Goal: Task Accomplishment & Management: Complete application form

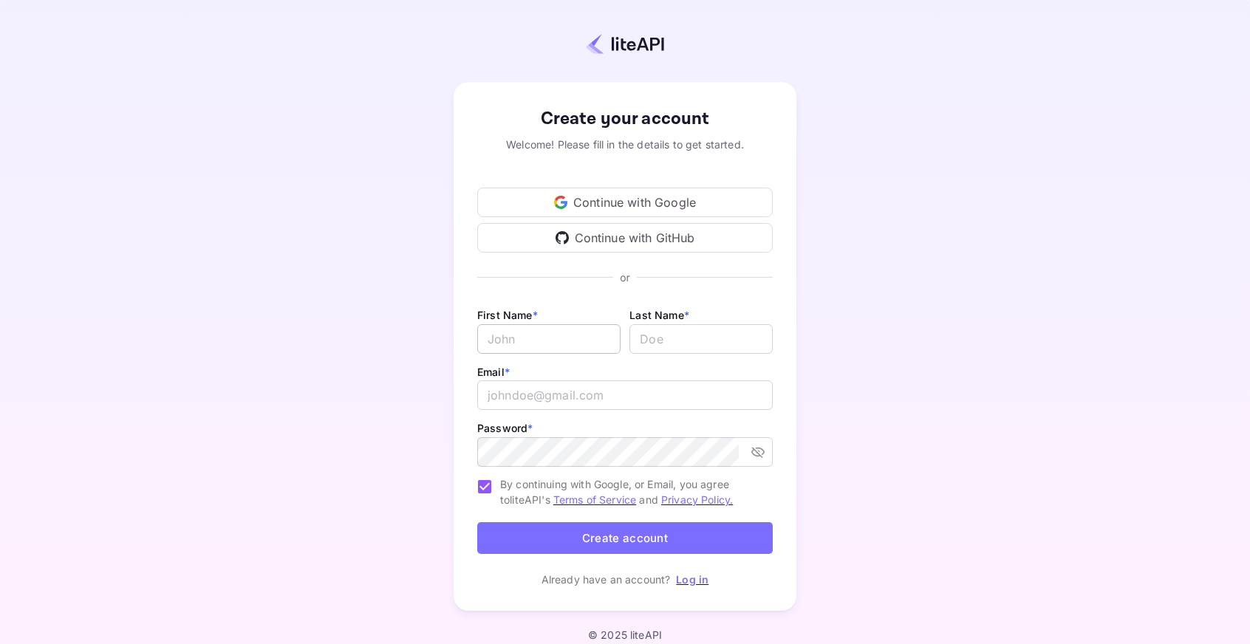
click at [567, 332] on input "Email *" at bounding box center [548, 339] width 143 height 30
type input "l"
type input "[PERSON_NAME]"
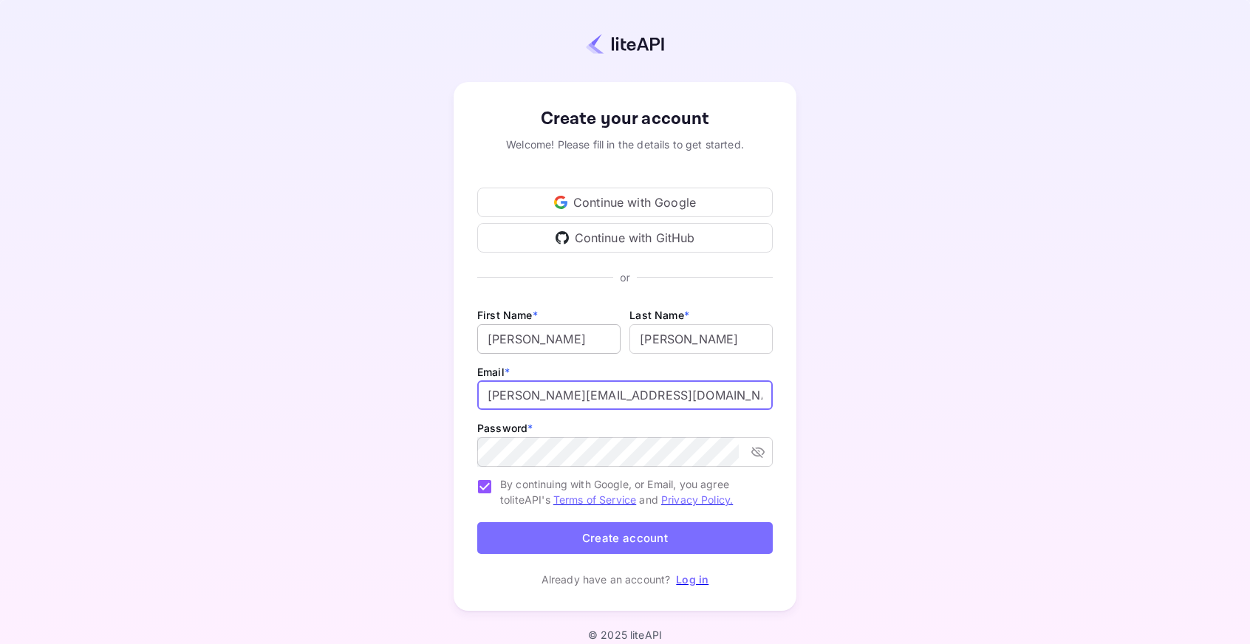
type input "[PERSON_NAME][EMAIL_ADDRESS][DOMAIN_NAME]"
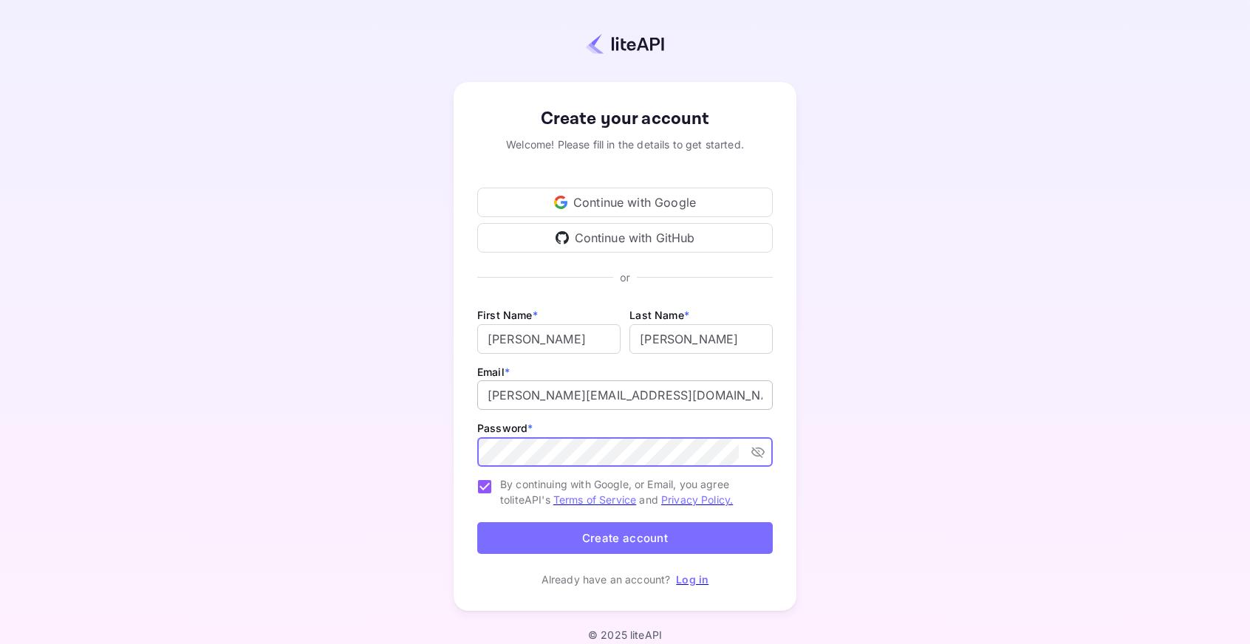
click at [669, 395] on input "[PERSON_NAME][EMAIL_ADDRESS][DOMAIN_NAME]" at bounding box center [624, 395] width 295 height 30
click at [758, 452] on icon "toggle password visibility" at bounding box center [757, 452] width 15 height 15
click at [838, 459] on div "Create your account Welcome! Please fill in the details to get started. Continu…" at bounding box center [625, 346] width 1120 height 564
click at [597, 547] on button "Create account" at bounding box center [624, 538] width 295 height 32
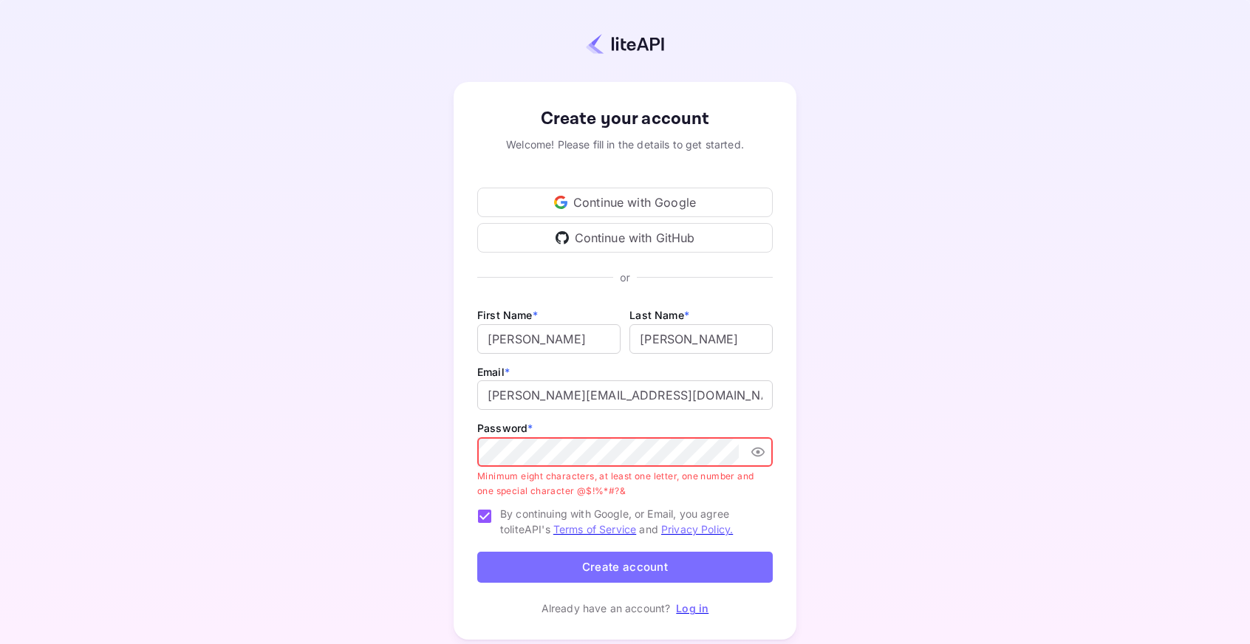
click at [716, 561] on button "Create account" at bounding box center [624, 568] width 295 height 32
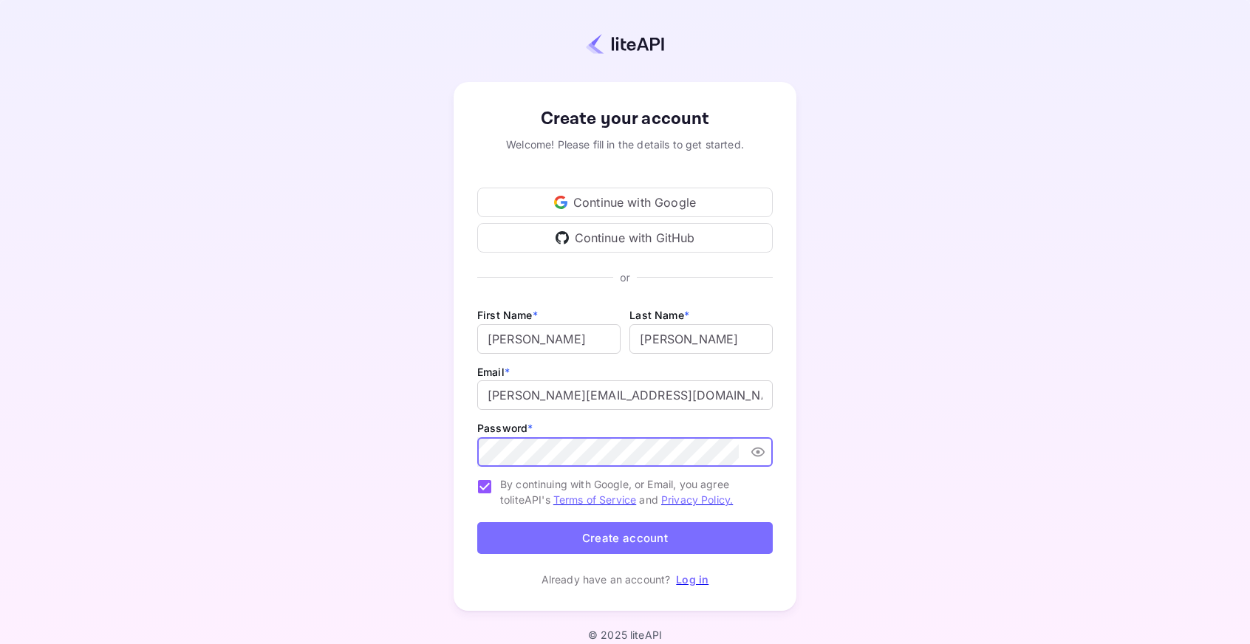
click at [565, 538] on button "Create account" at bounding box center [624, 538] width 295 height 32
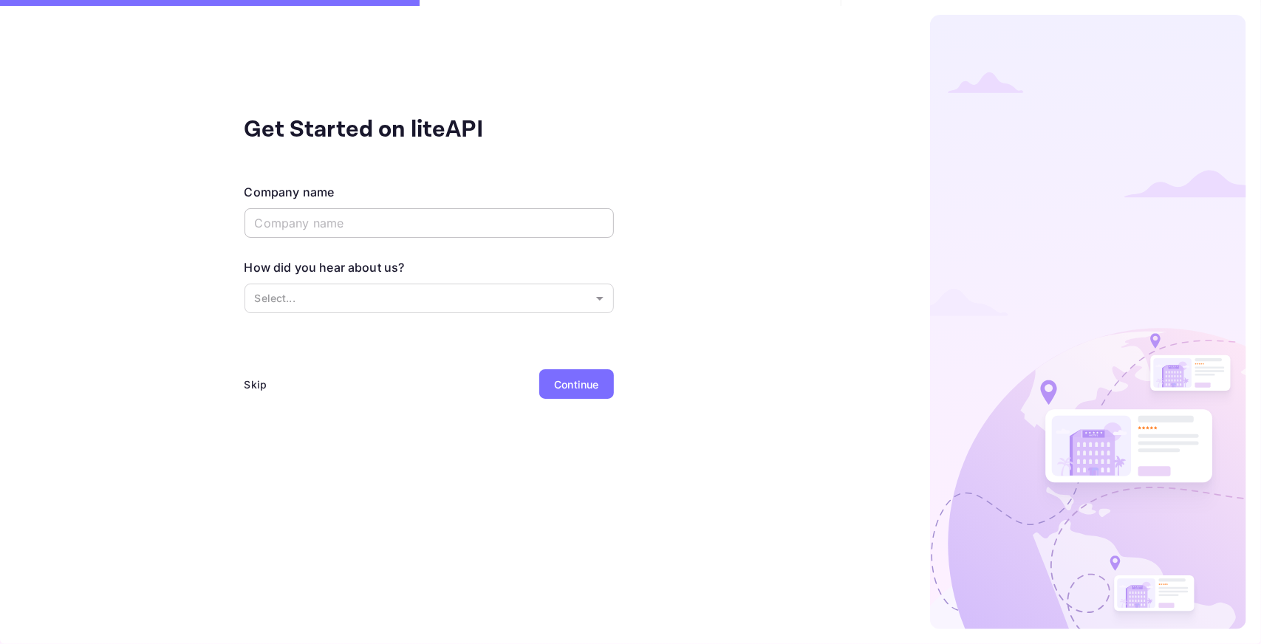
click at [393, 229] on input "text" at bounding box center [428, 223] width 369 height 30
type input "TVG IT Solutions"
click at [378, 299] on body "Get Started on liteAPI Company name TVG IT Solutions ​ How did you hear about u…" at bounding box center [630, 322] width 1261 height 644
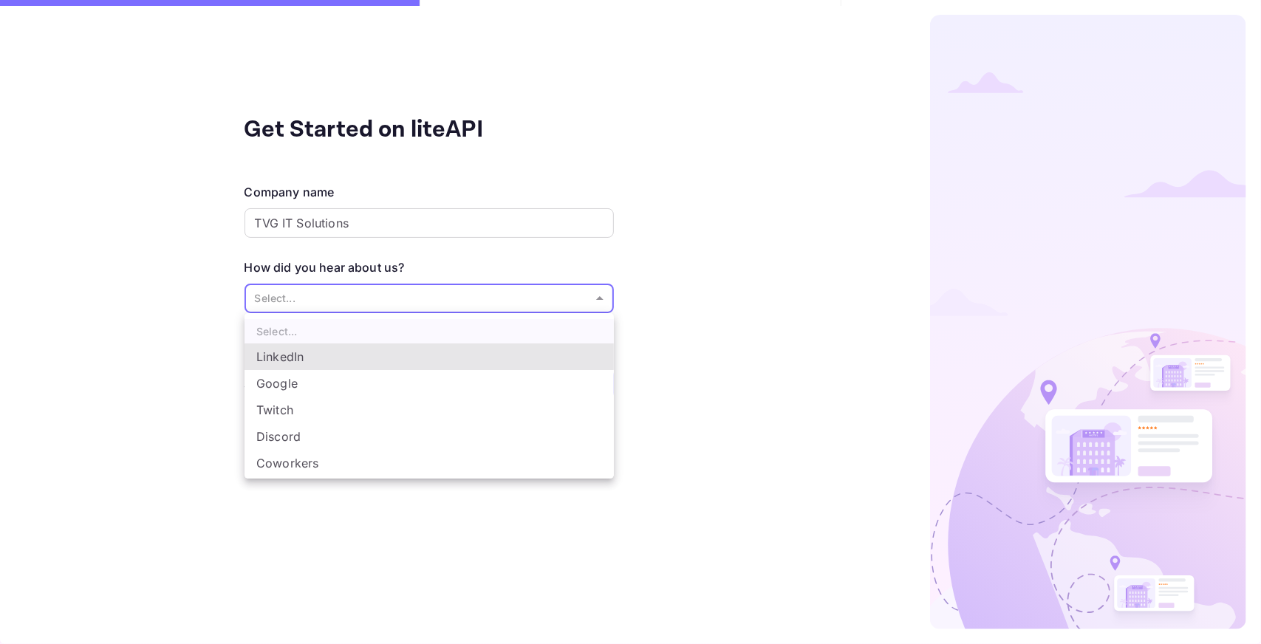
scroll to position [24, 0]
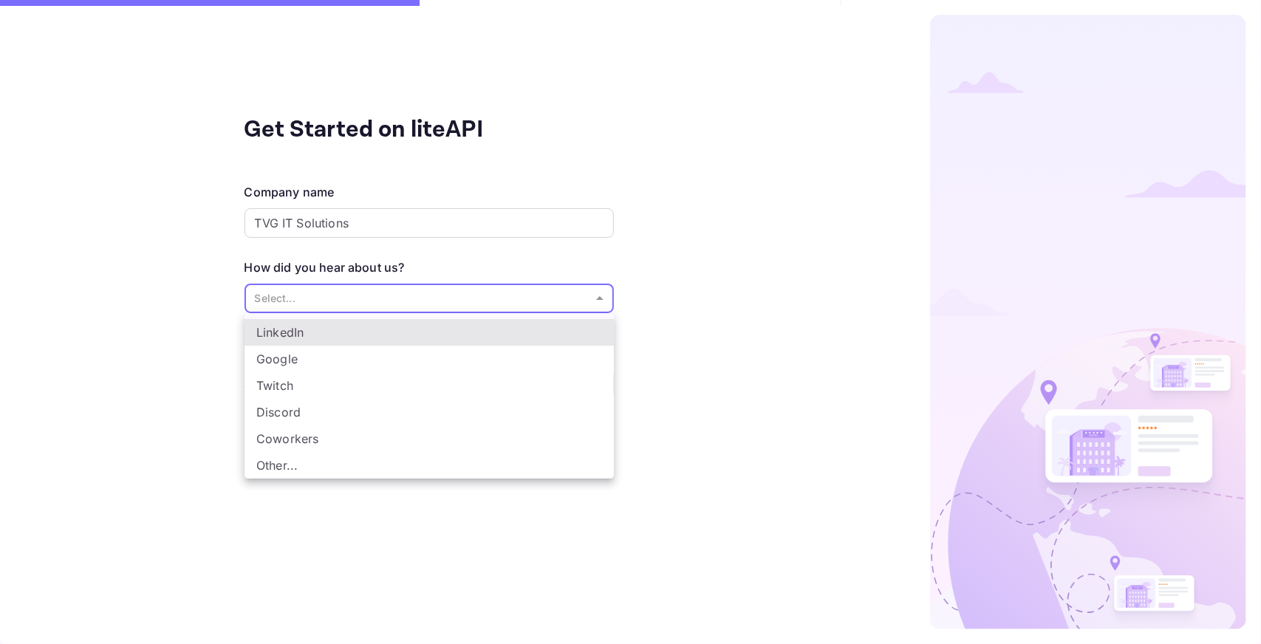
click at [312, 470] on li "Other..." at bounding box center [428, 465] width 369 height 27
type input "Other..."
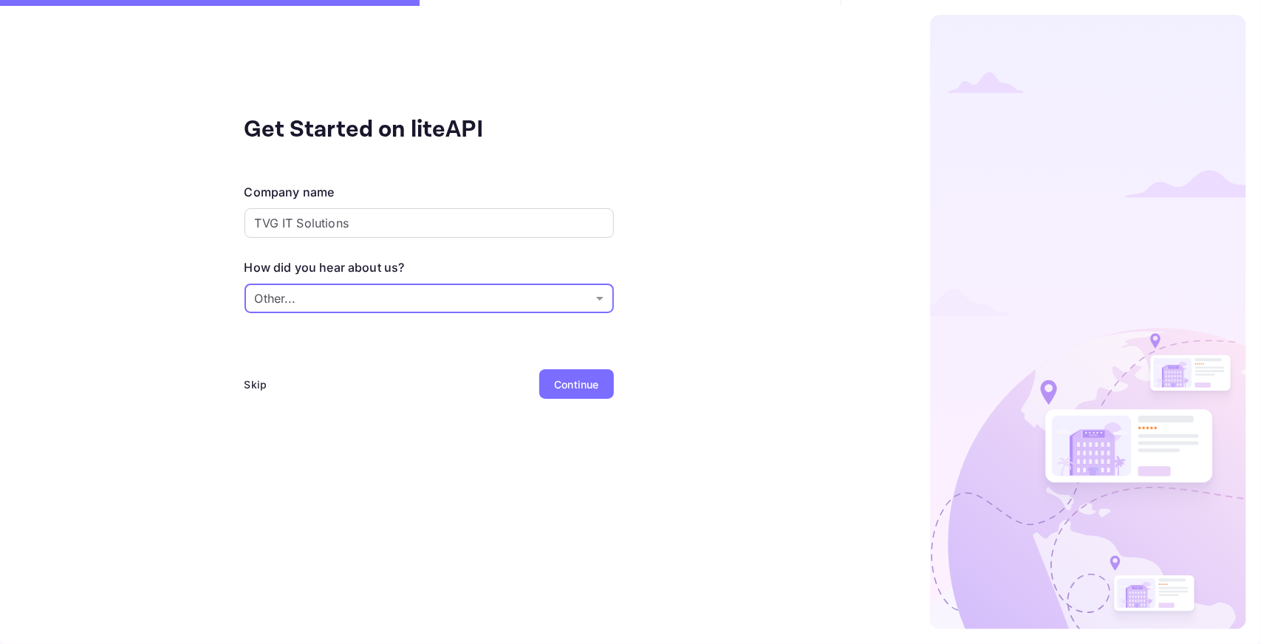
click at [566, 386] on div "Continue" at bounding box center [576, 385] width 44 height 16
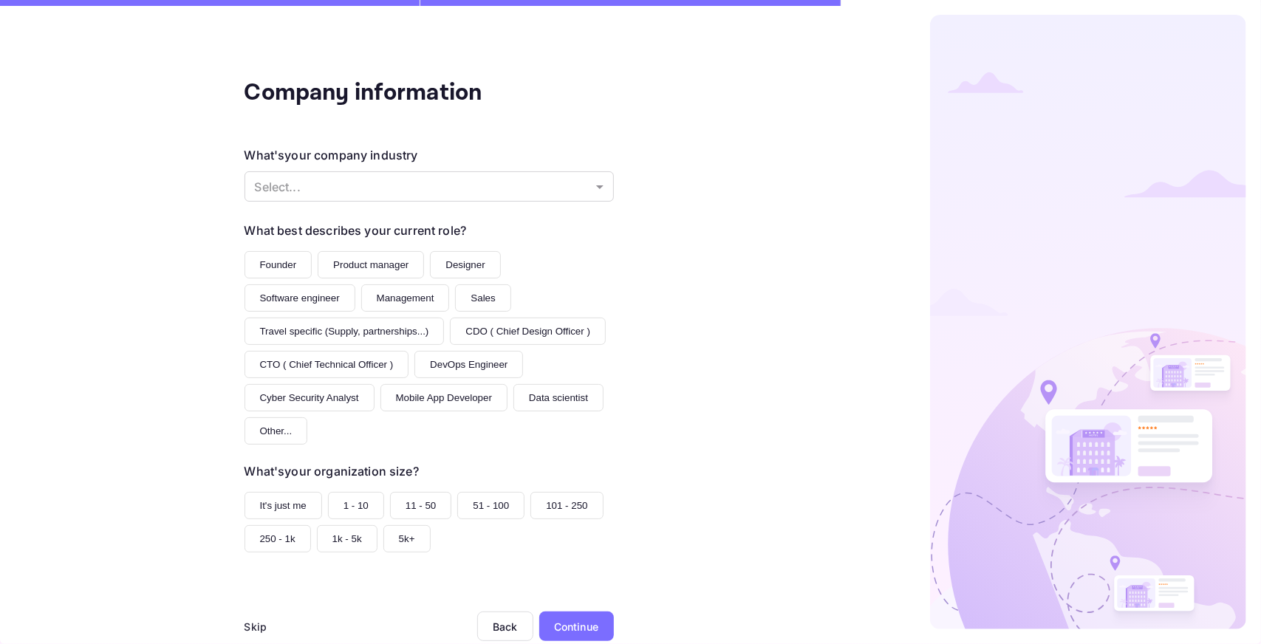
scroll to position [49, 0]
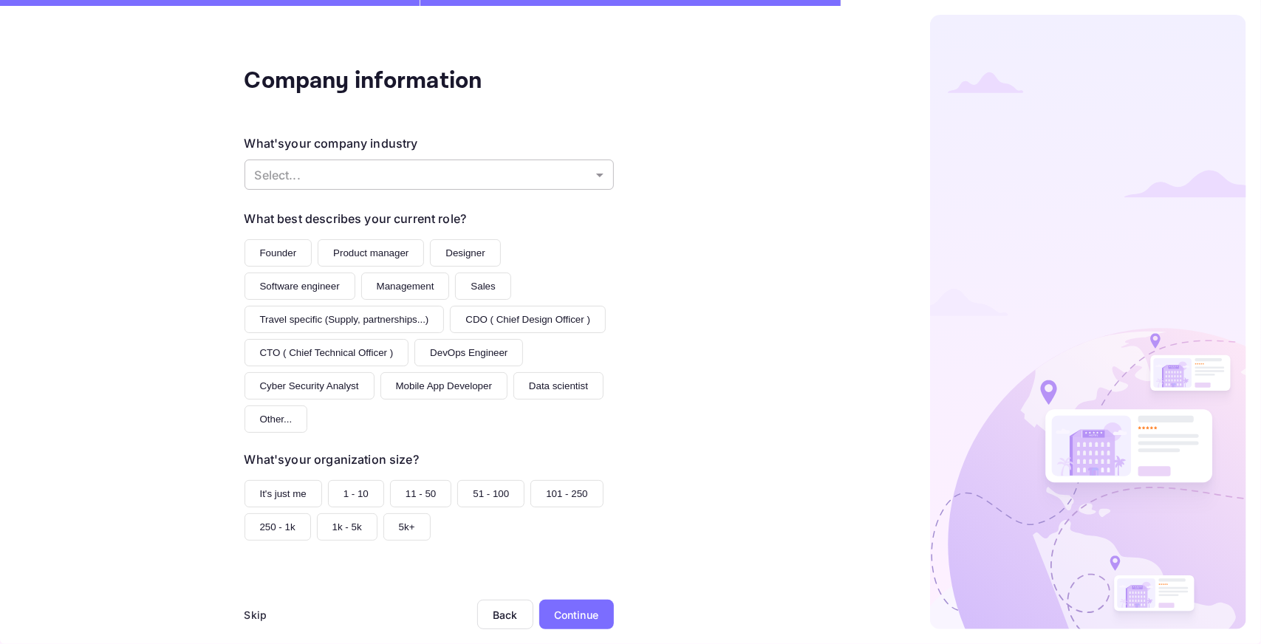
click at [372, 165] on body "Company information What's your company industry Select... ​ What best describe…" at bounding box center [630, 322] width 1261 height 644
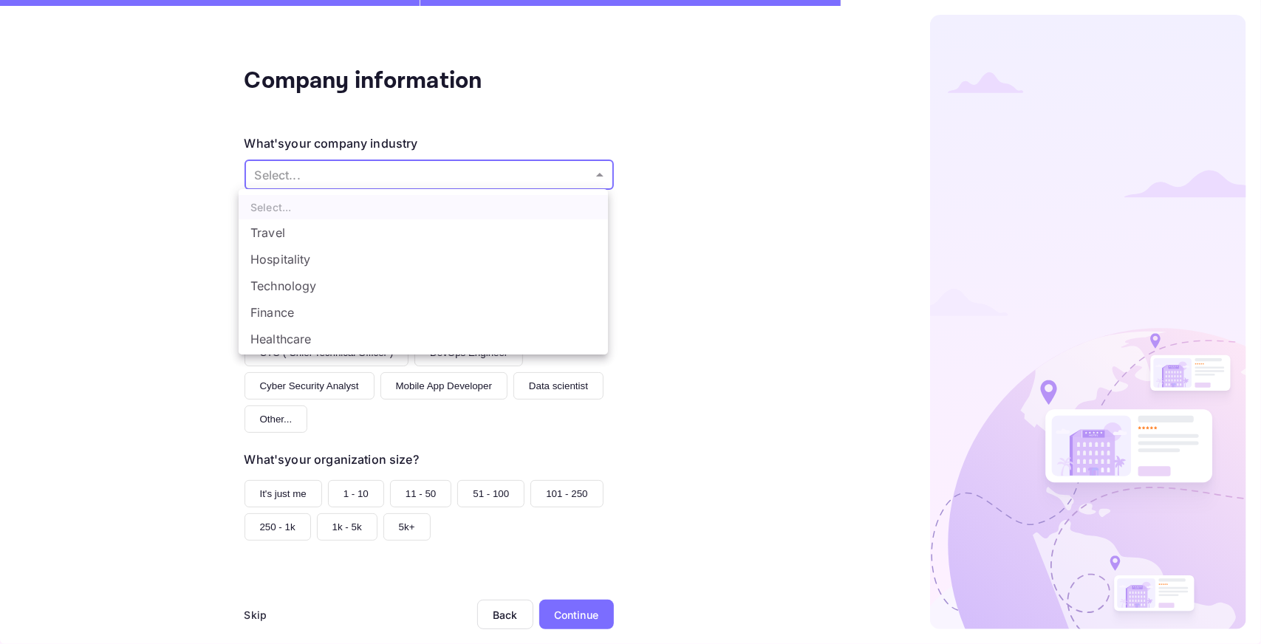
scroll to position [104, 0]
click at [306, 343] on li "Other..." at bounding box center [423, 341] width 369 height 27
type input "Other..."
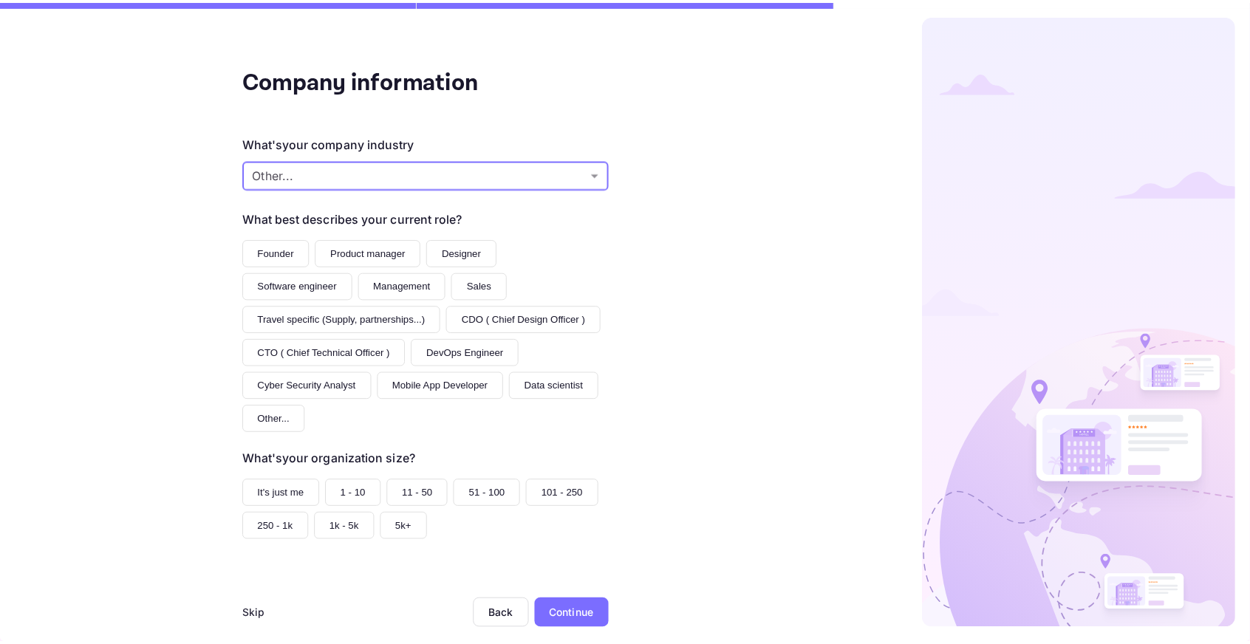
scroll to position [67, 0]
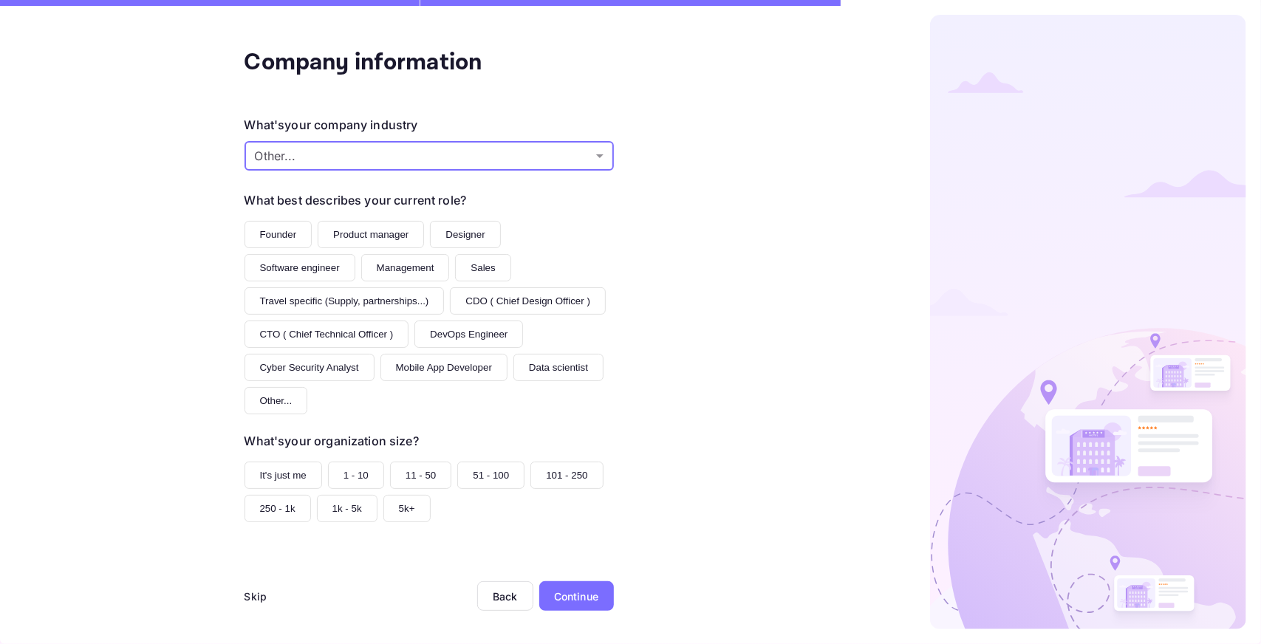
click at [267, 226] on button "Founder" at bounding box center [278, 234] width 68 height 27
click at [352, 471] on button "1 - 10" at bounding box center [356, 475] width 56 height 27
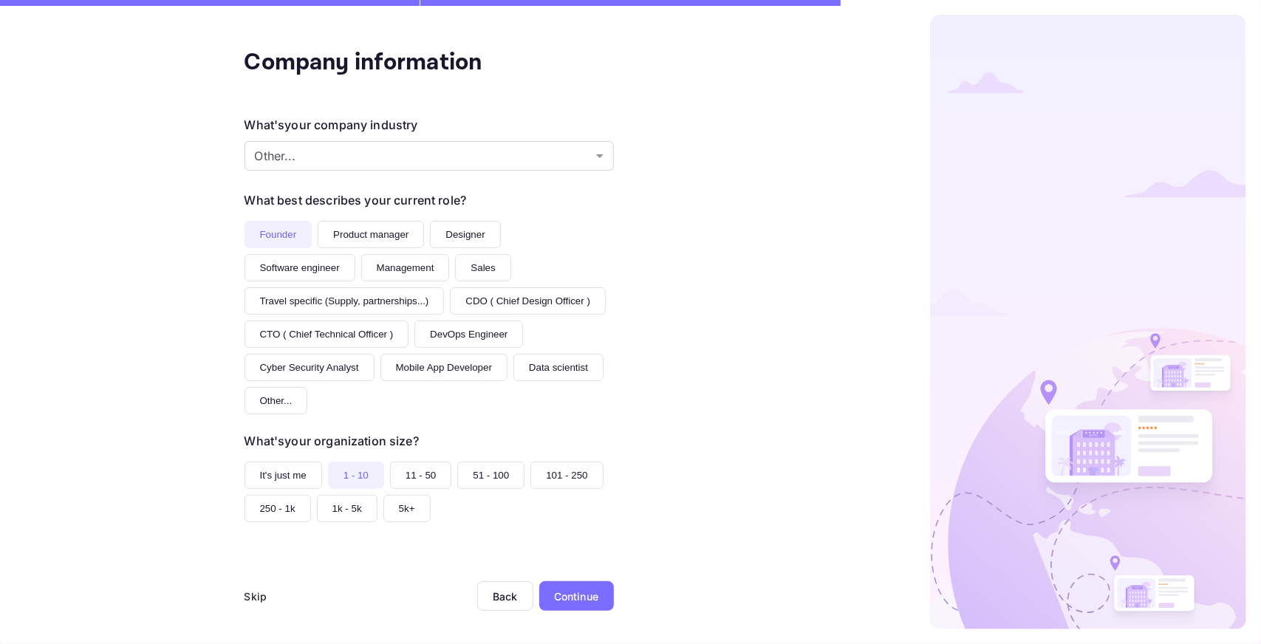
click at [556, 599] on div "Continue" at bounding box center [576, 597] width 44 height 16
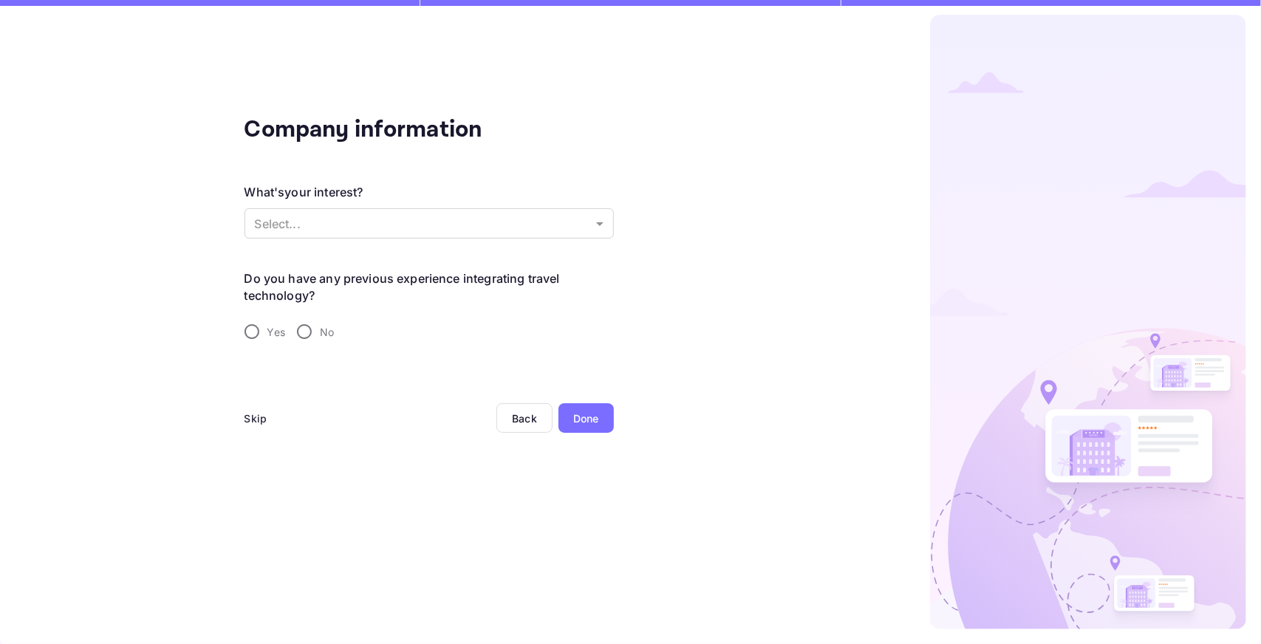
click at [300, 240] on div "What's your interest? Select... ​" at bounding box center [428, 212] width 369 height 58
click at [303, 222] on body "Company information What's your interest? Select... ​ Do you have any previous …" at bounding box center [630, 322] width 1261 height 644
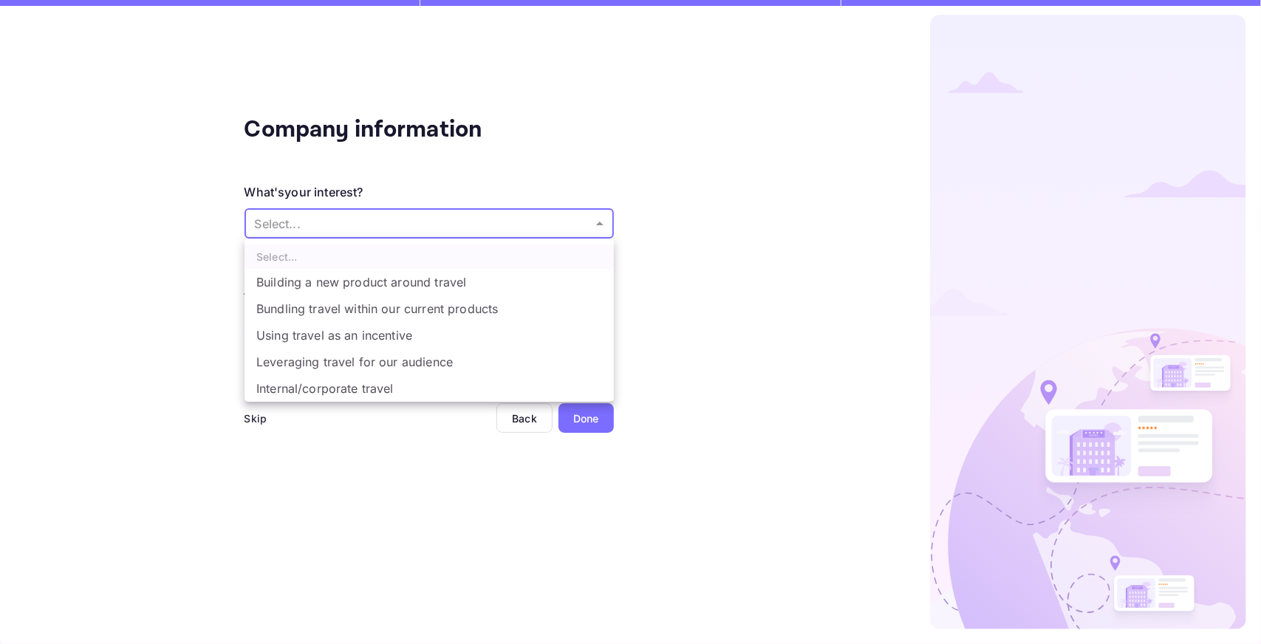
click at [344, 281] on li "Building a new product around travel" at bounding box center [428, 282] width 369 height 27
type input "Building a new product around travel"
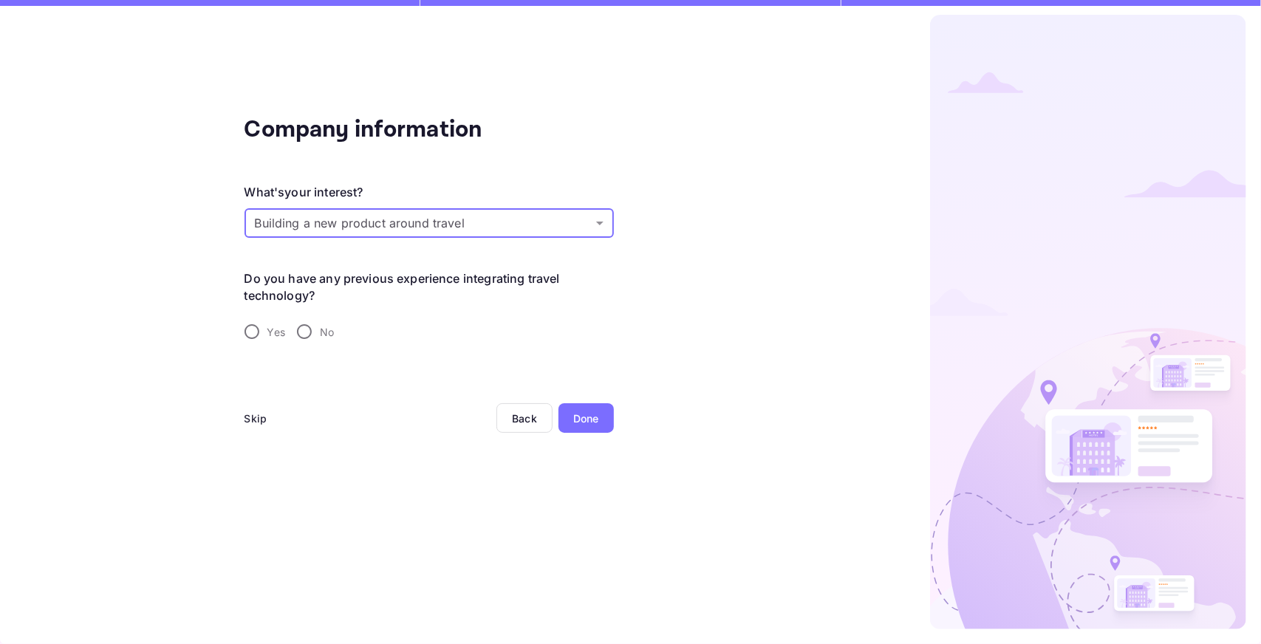
click at [257, 329] on input "Yes" at bounding box center [251, 331] width 31 height 31
radio input "true"
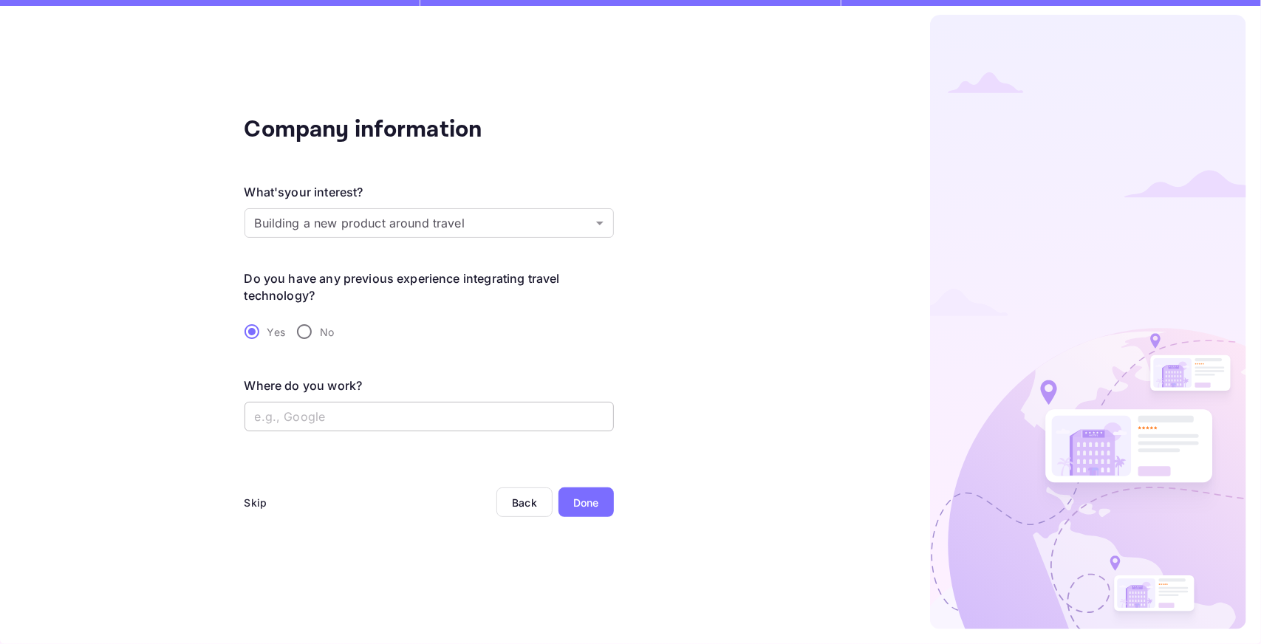
click at [482, 426] on input "text" at bounding box center [428, 417] width 369 height 30
click at [580, 506] on div "Done" at bounding box center [586, 503] width 26 height 16
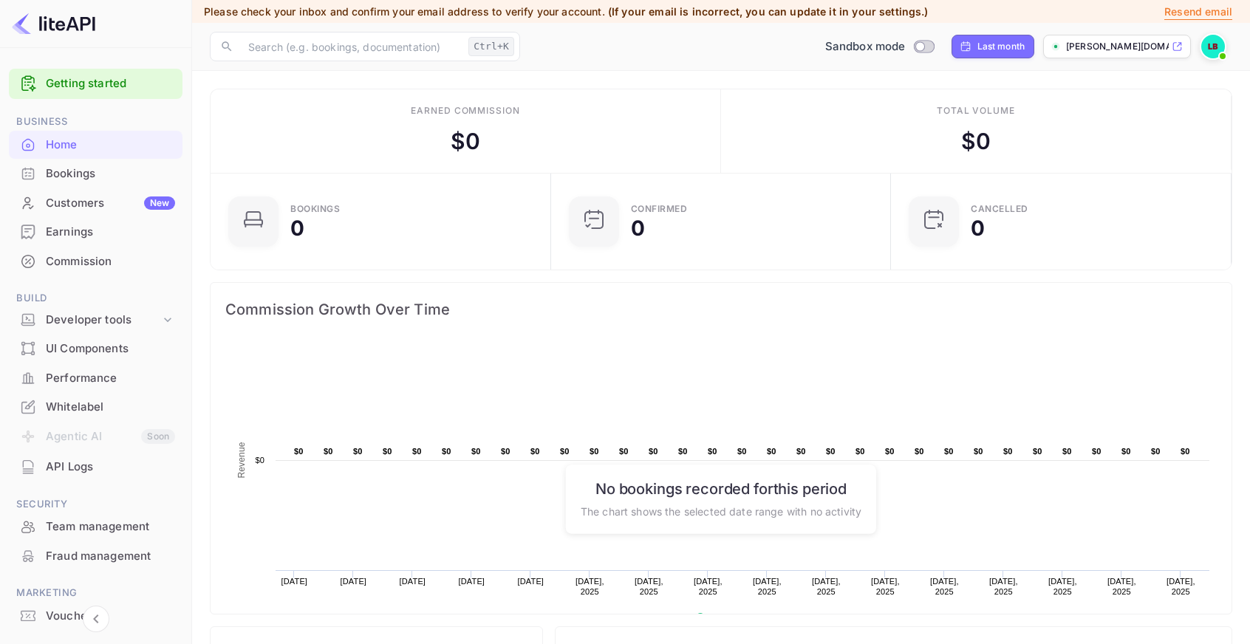
scroll to position [68, 0]
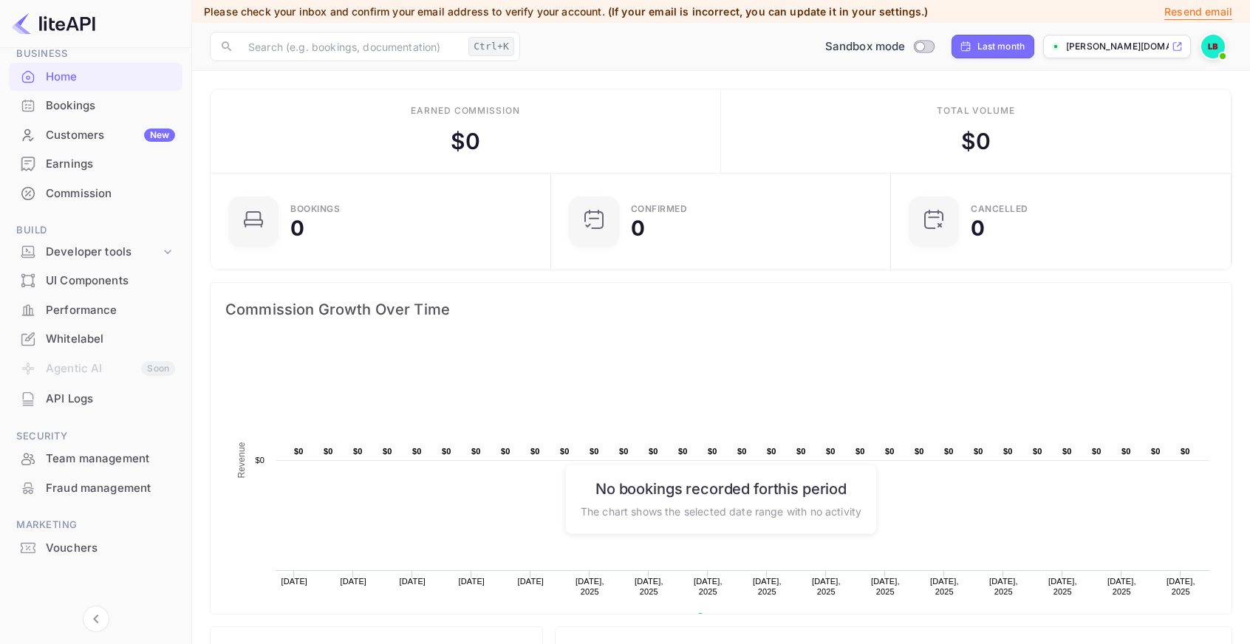
click at [89, 338] on div "Whitelabel" at bounding box center [110, 339] width 129 height 17
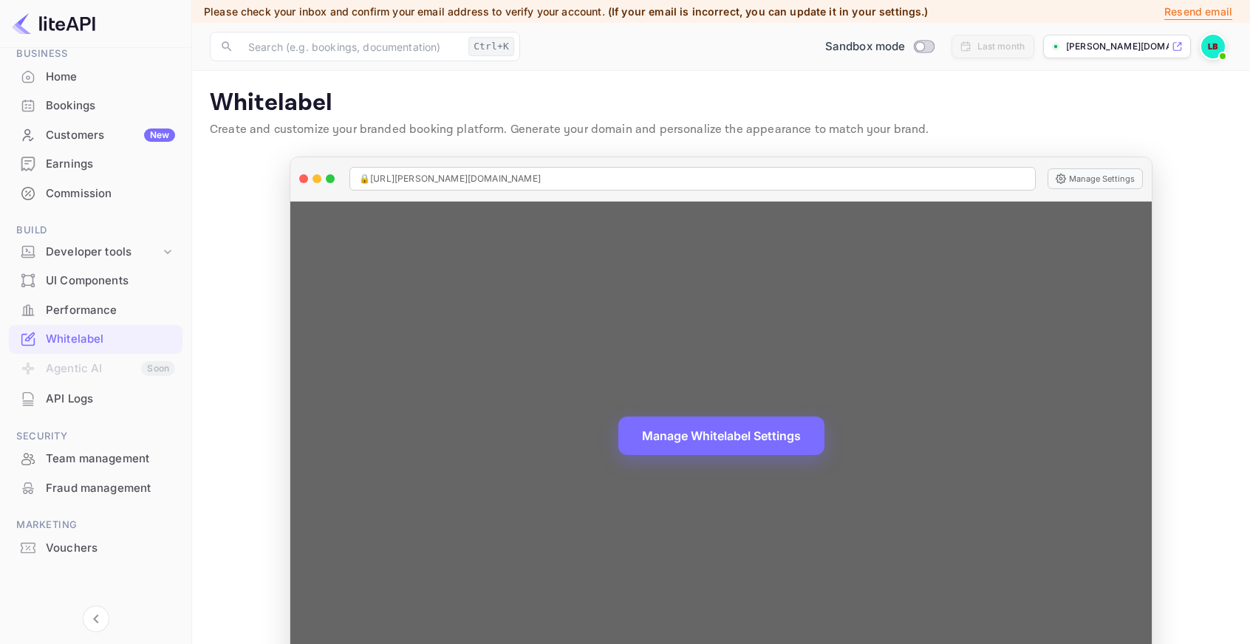
scroll to position [44, 0]
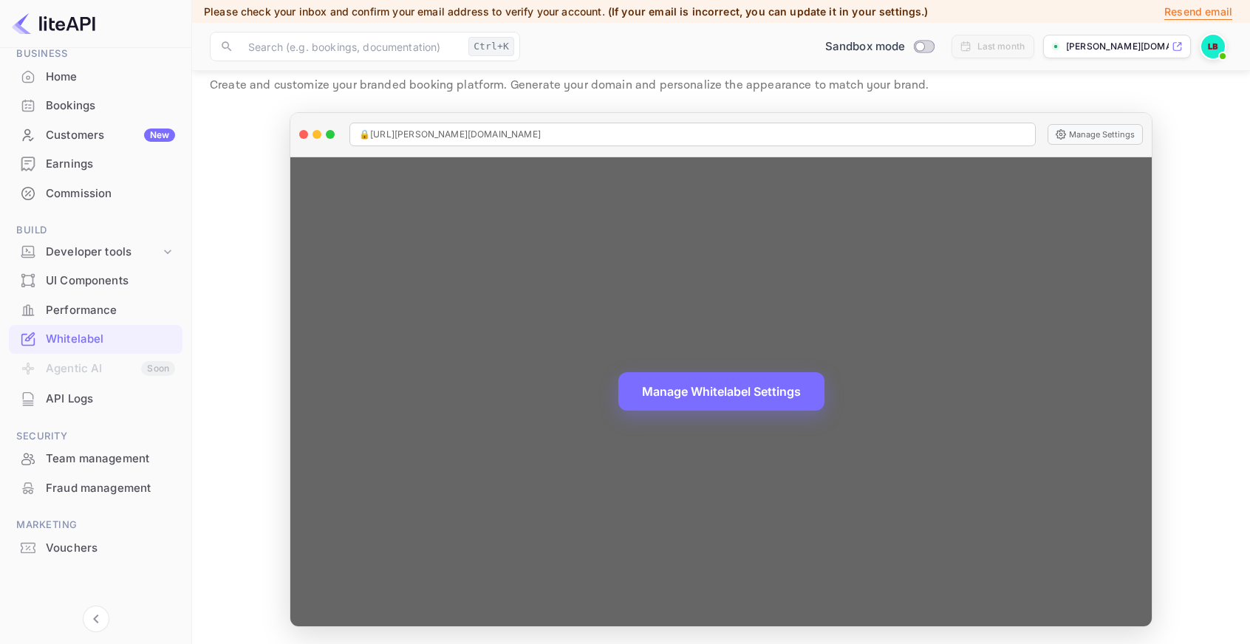
click at [721, 377] on button "Manage Whitelabel Settings" at bounding box center [721, 391] width 206 height 38
